Goal: Information Seeking & Learning: Learn about a topic

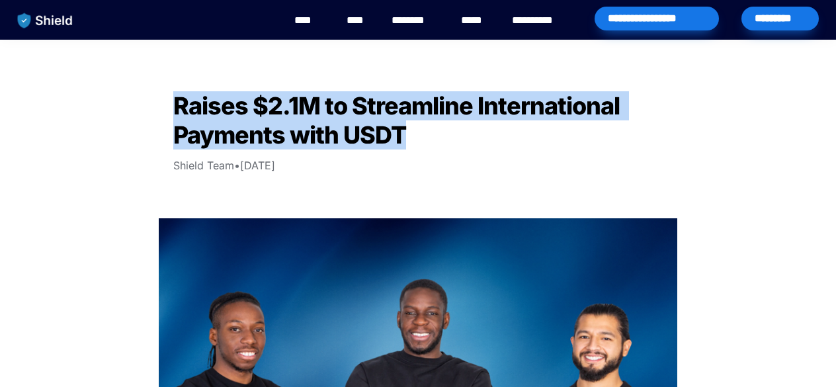
drag, startPoint x: 425, startPoint y: 137, endPoint x: 161, endPoint y: 93, distance: 267.5
click at [161, 93] on h2 "Raises $2.1M to Streamline International Payments with USDT" at bounding box center [417, 120] width 529 height 69
copy span "Raises $2.1M to Streamline International Payments with USDT"
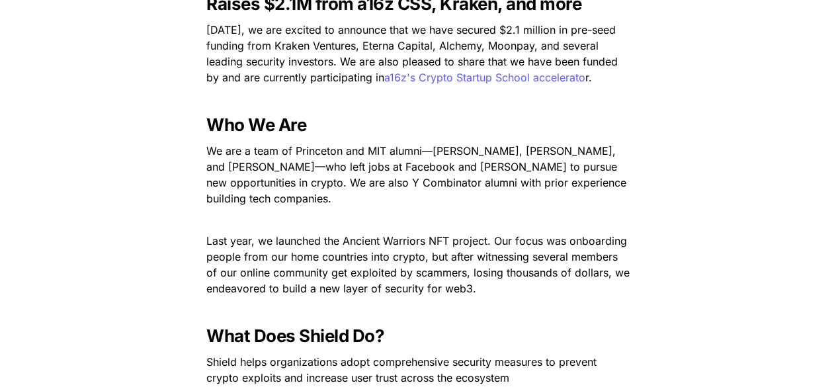
scroll to position [576, 0]
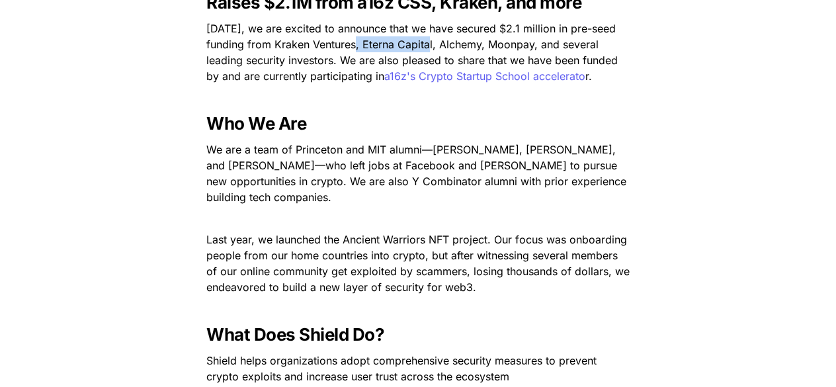
drag, startPoint x: 360, startPoint y: 42, endPoint x: 432, endPoint y: 44, distance: 72.1
click at [432, 44] on span "[DATE], we are excited to announce that we have secured $2.1 million in pre-see…" at bounding box center [413, 52] width 415 height 61
copy span "Eterna Capital"
drag, startPoint x: 355, startPoint y: 43, endPoint x: 271, endPoint y: 48, distance: 84.1
click at [271, 48] on span "[DATE], we are excited to announce that we have secured $2.1 million in pre-see…" at bounding box center [413, 52] width 415 height 61
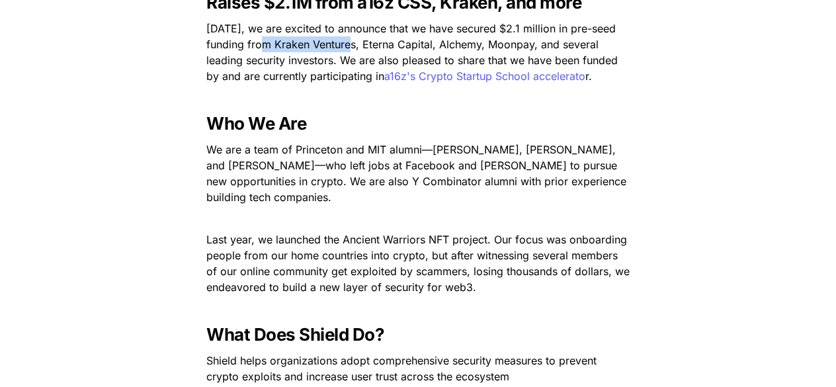
copy span "Kraken Ventures"
drag, startPoint x: 362, startPoint y: 42, endPoint x: 425, endPoint y: 44, distance: 62.9
click at [425, 44] on span "[DATE], we are excited to announce that we have secured $2.1 million in pre-see…" at bounding box center [413, 52] width 415 height 61
drag, startPoint x: 437, startPoint y: 42, endPoint x: 481, endPoint y: 46, distance: 43.9
click at [481, 46] on span "[DATE], we are excited to announce that we have secured $2.1 million in pre-see…" at bounding box center [413, 52] width 415 height 61
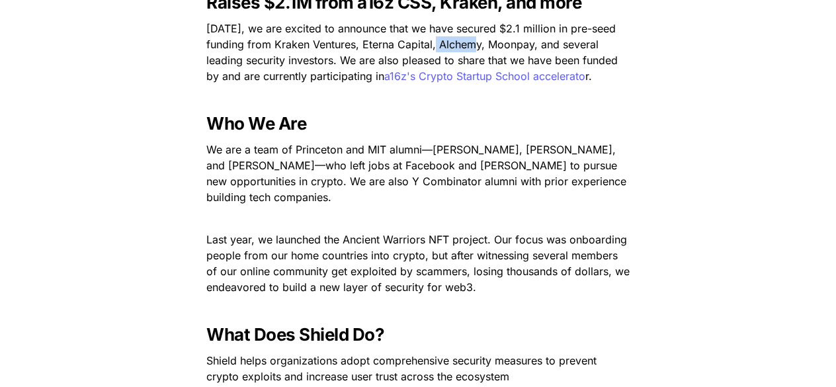
copy span "Alchemy"
click at [451, 208] on p at bounding box center [418, 218] width 463 height 21
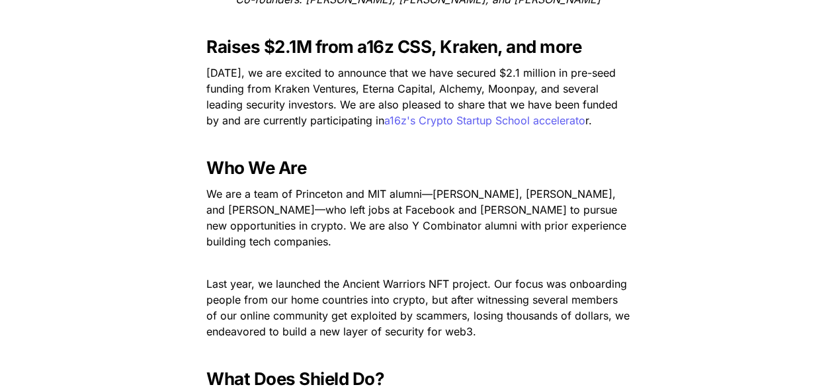
scroll to position [532, 0]
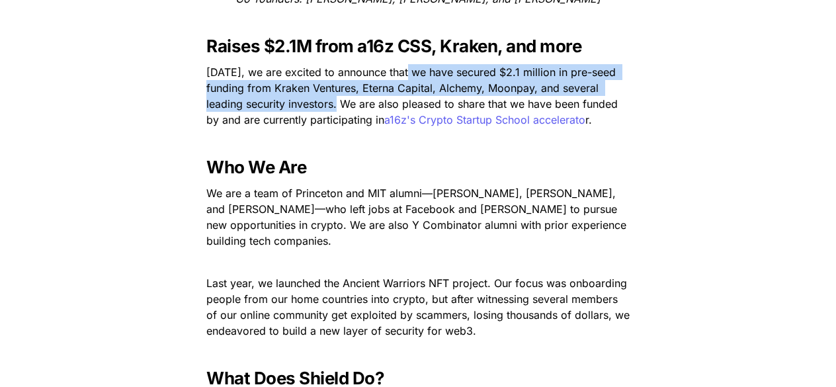
drag, startPoint x: 343, startPoint y: 103, endPoint x: 404, endPoint y: 71, distance: 69.2
click at [404, 71] on span "[DATE], we are excited to announce that we have secured $2.1 million in pre-see…" at bounding box center [413, 95] width 415 height 61
copy span "we have secured $2.1 million in pre-seed funding from Kraken Ventures, Eterna C…"
